Goal: Task Accomplishment & Management: Use online tool/utility

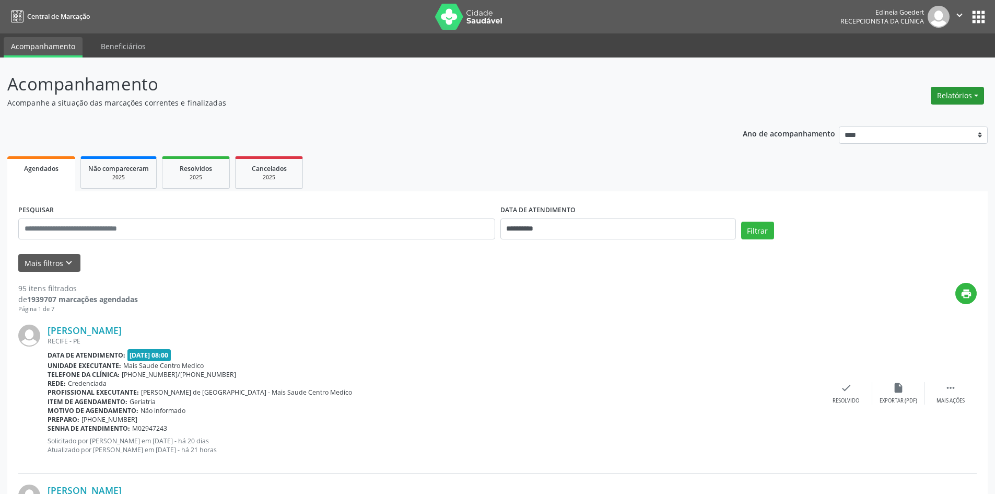
click at [941, 89] on button "Relatórios" at bounding box center [957, 96] width 53 height 18
click at [933, 113] on link "Agendamentos" at bounding box center [928, 118] width 112 height 15
select select "*"
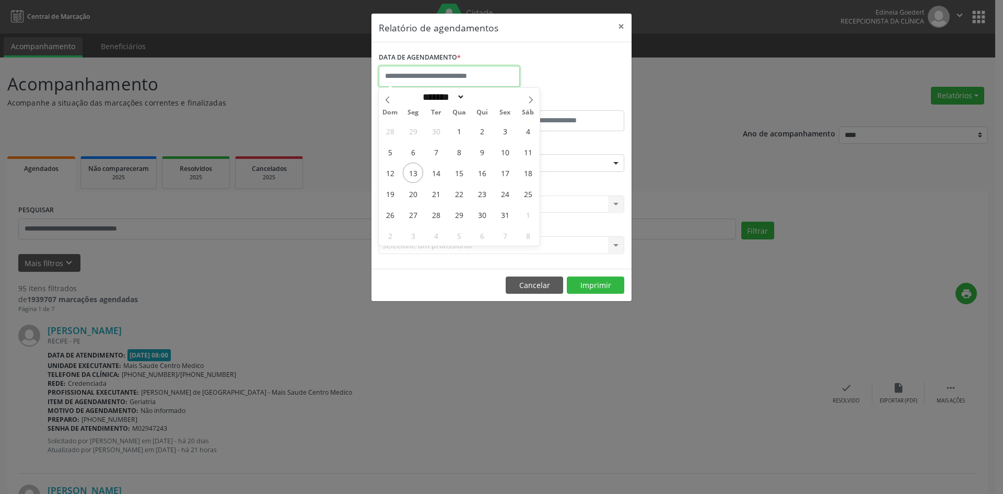
click at [472, 77] on input "text" at bounding box center [449, 76] width 141 height 21
click at [416, 171] on span "13" at bounding box center [413, 172] width 20 height 20
type input "**********"
click at [415, 179] on span "13" at bounding box center [413, 172] width 20 height 20
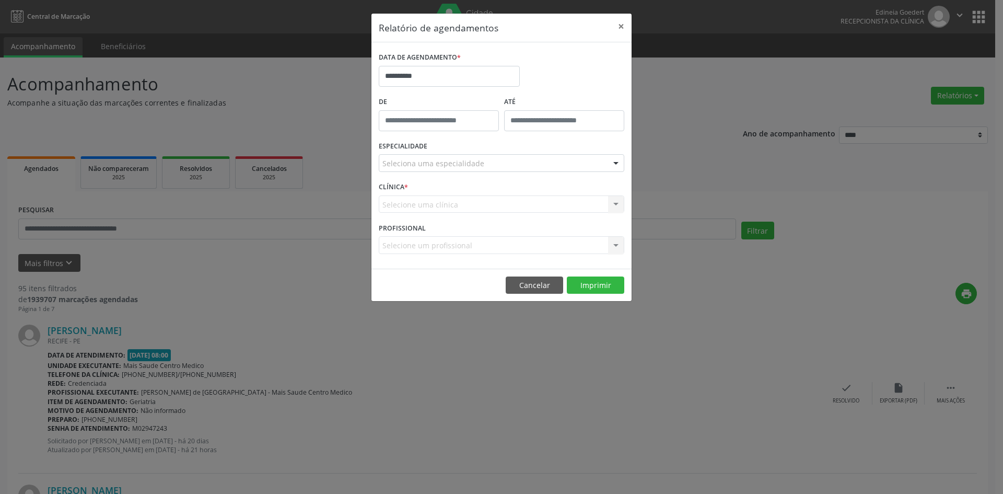
click at [573, 159] on div "Seleciona uma especialidade" at bounding box center [501, 163] width 245 height 18
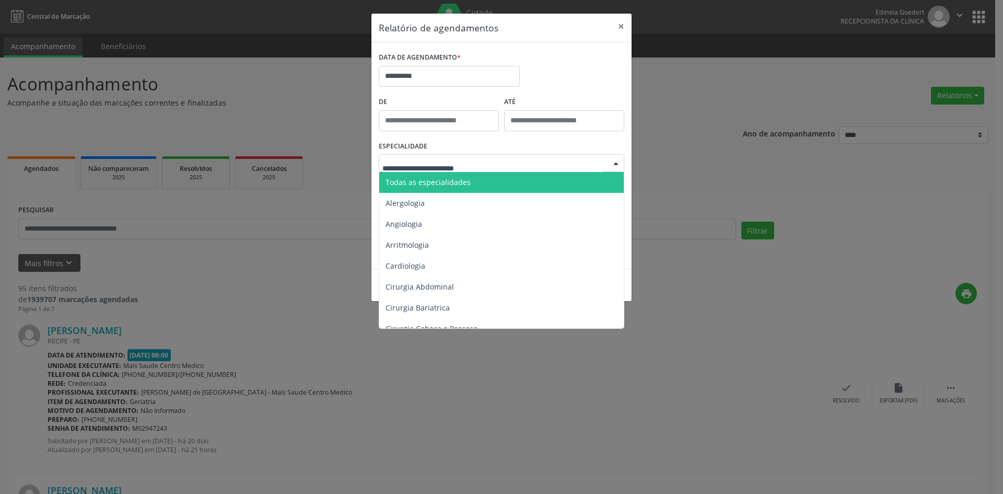
click at [499, 184] on span "Todas as especialidades" at bounding box center [502, 182] width 246 height 21
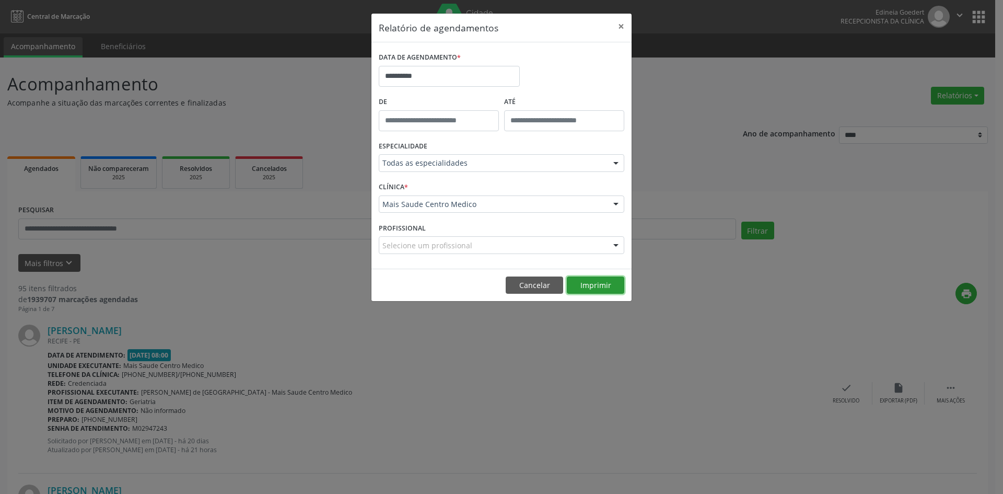
click at [607, 284] on button "Imprimir" at bounding box center [595, 285] width 57 height 18
click at [608, 286] on button "Imprimir" at bounding box center [595, 285] width 57 height 18
click at [607, 287] on button "Imprimir" at bounding box center [595, 285] width 57 height 18
